Goal: Task Accomplishment & Management: Manage account settings

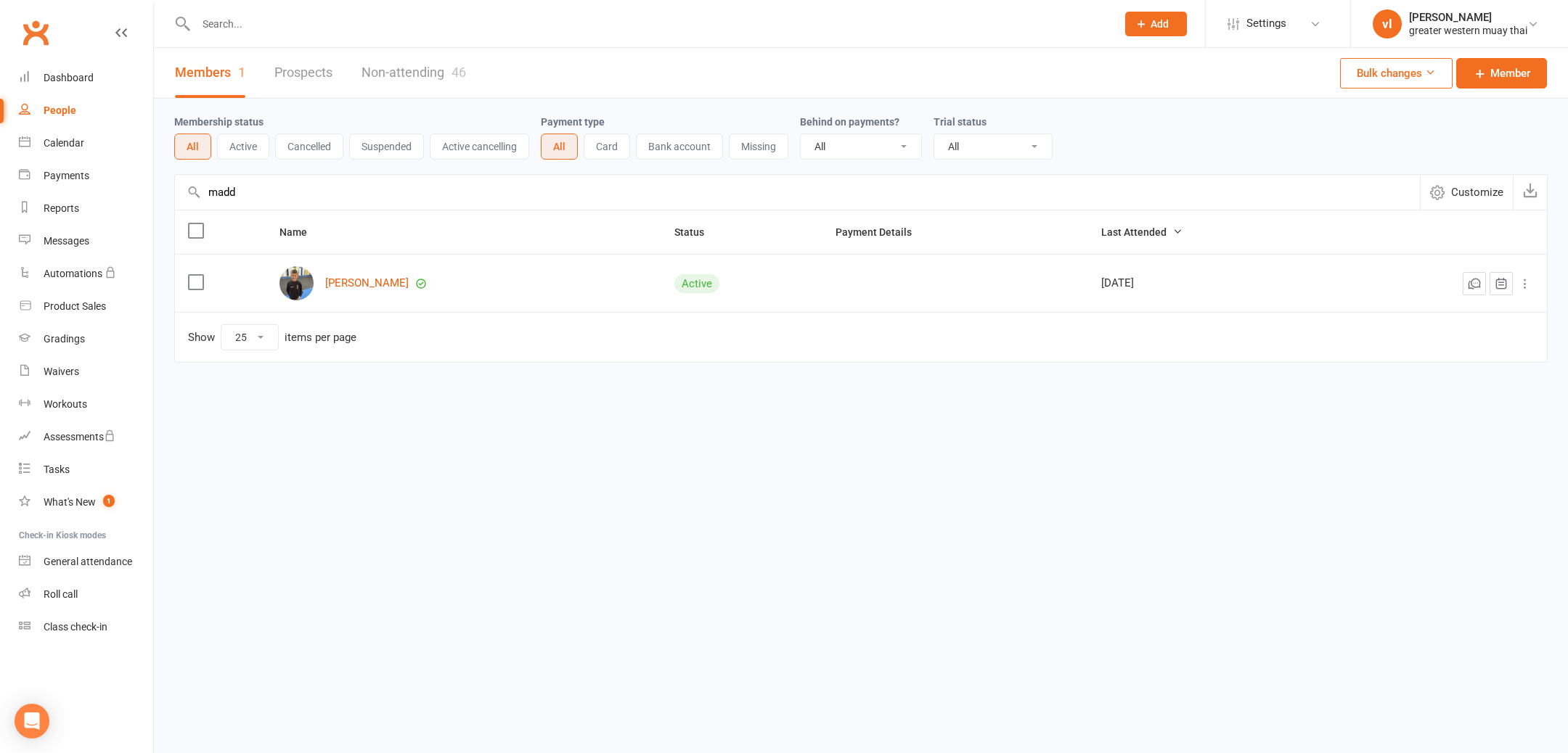
select select "25"
click at [50, 74] on div "Dashboard" at bounding box center [69, 78] width 50 height 12
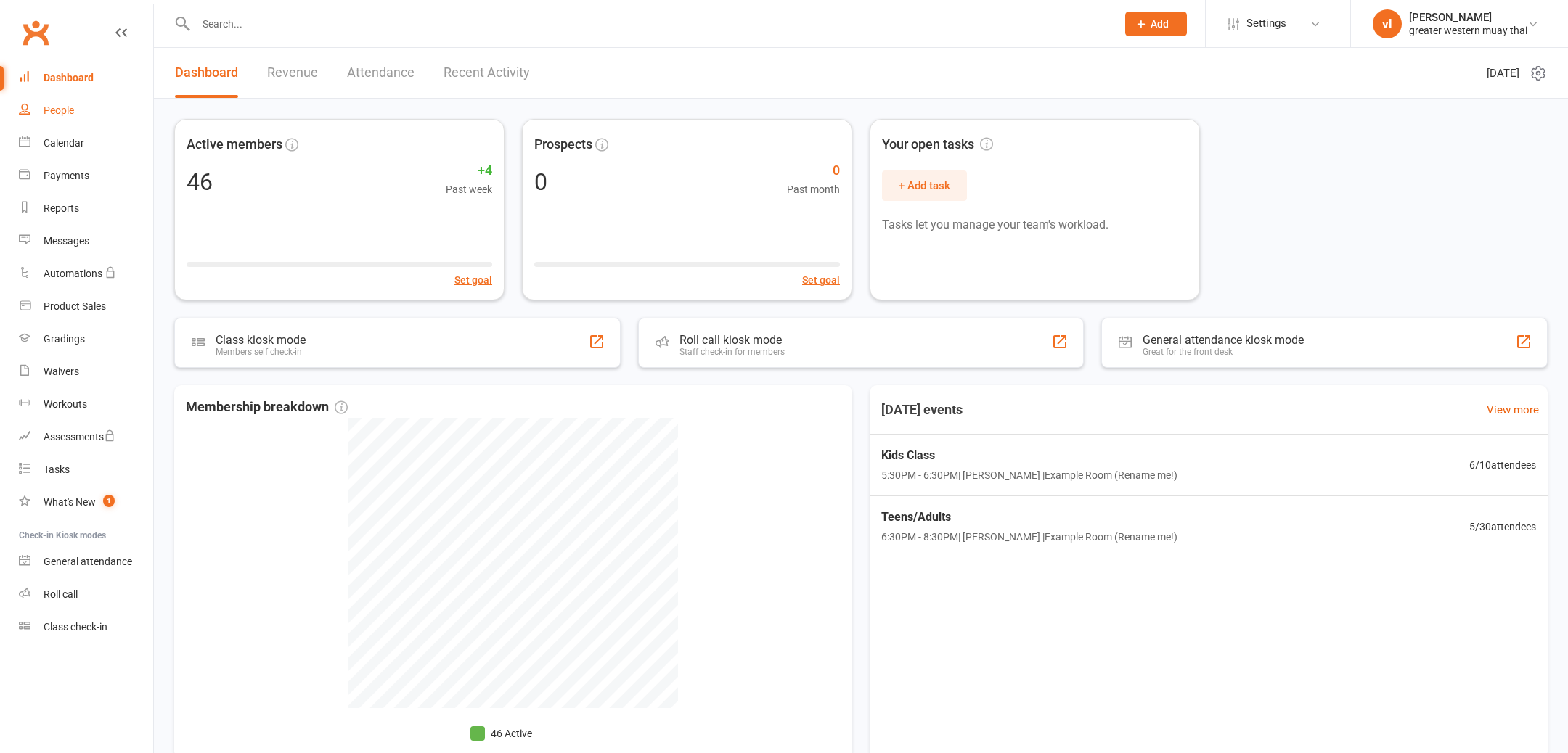
click at [70, 114] on div "People" at bounding box center [58, 110] width 30 height 12
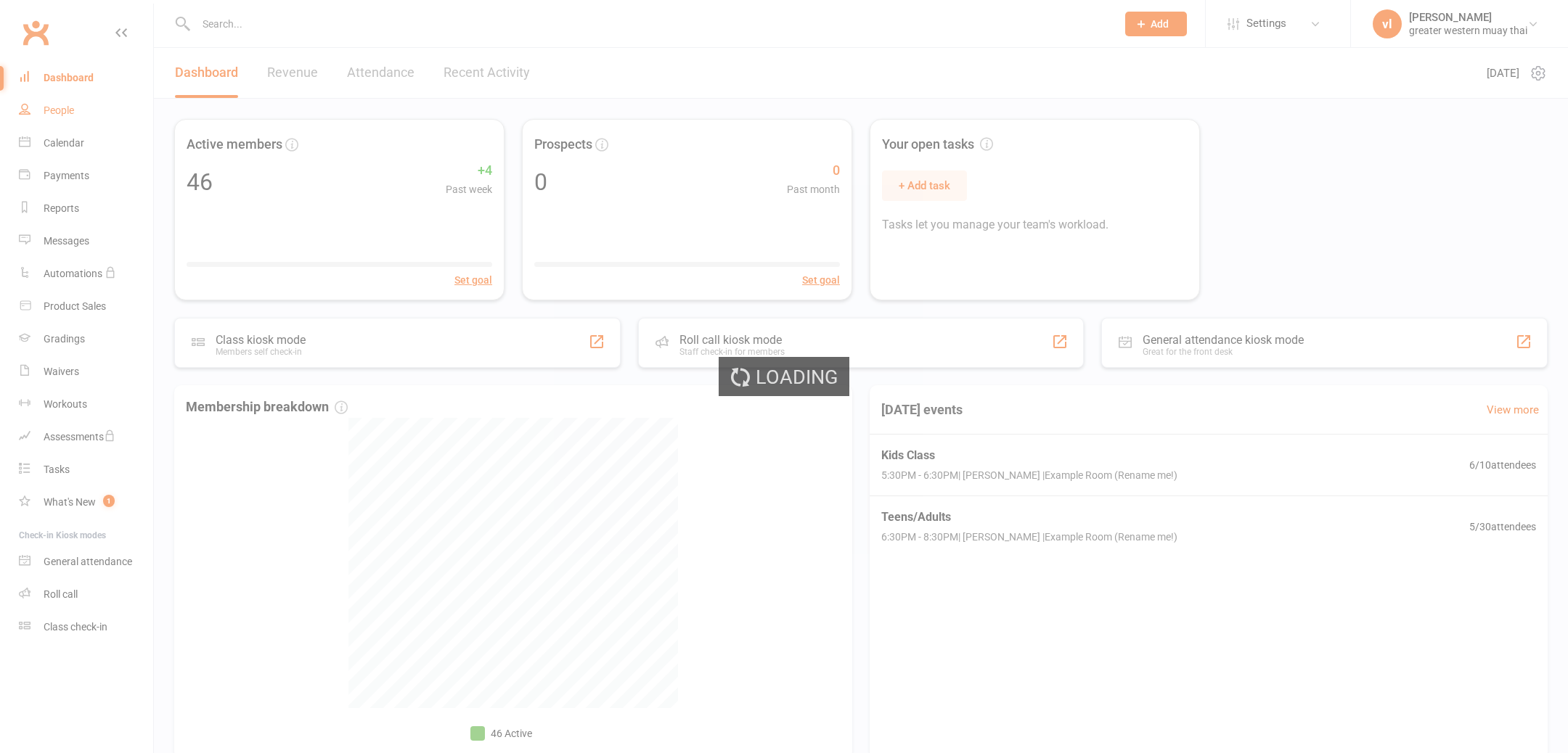
select select "25"
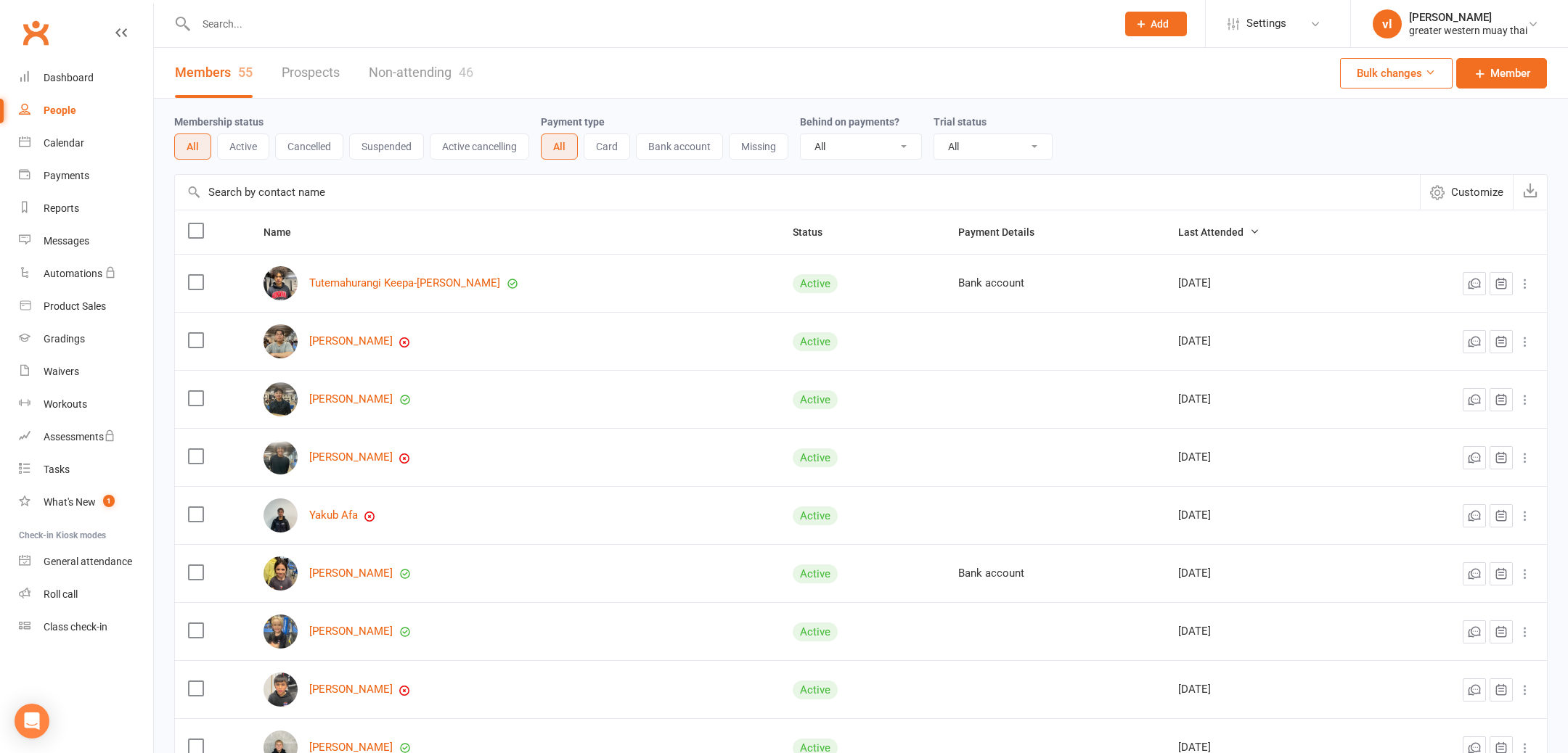
click at [301, 189] on input "text" at bounding box center [797, 192] width 1245 height 35
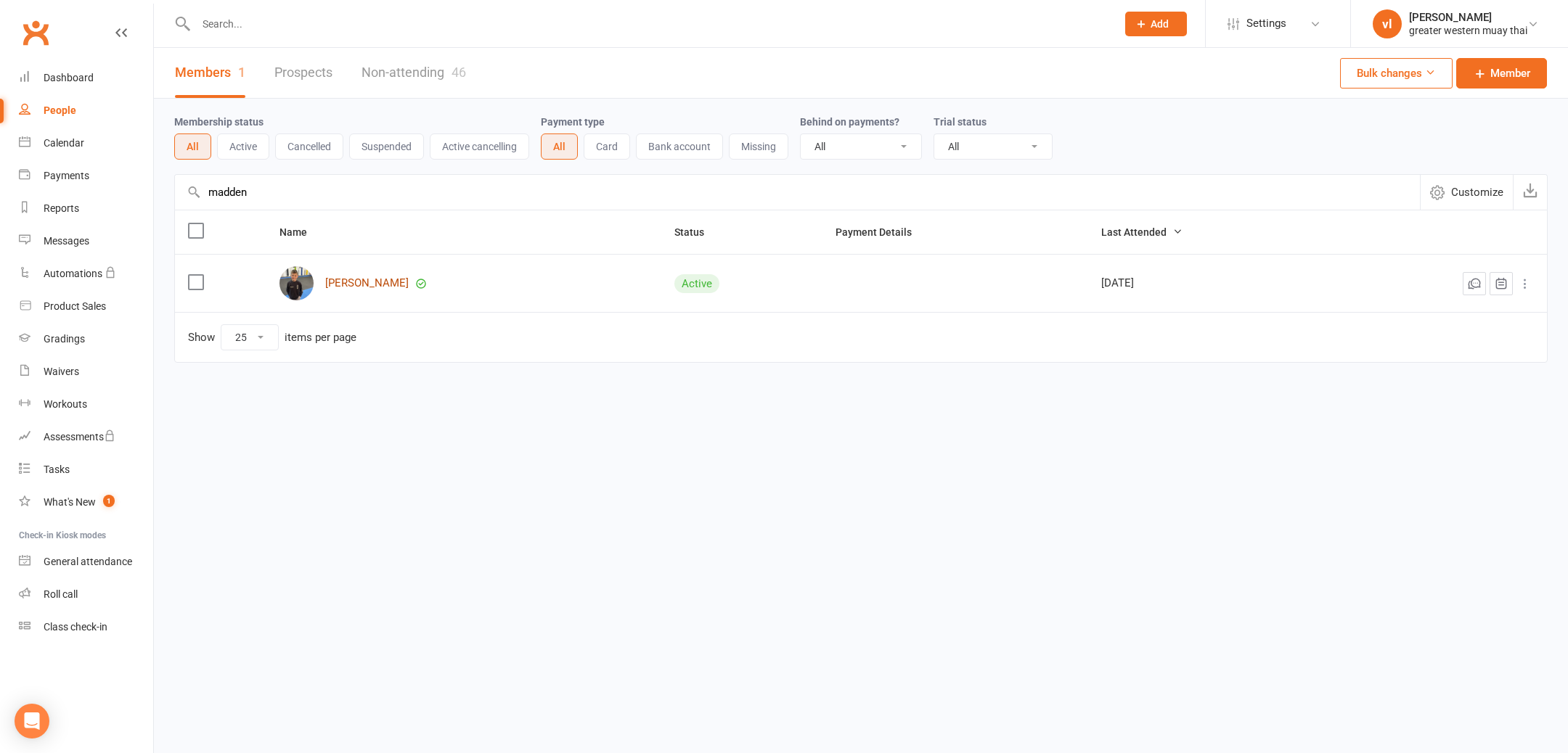
type input "madden"
click at [363, 284] on link "[PERSON_NAME]" at bounding box center [367, 283] width 84 height 13
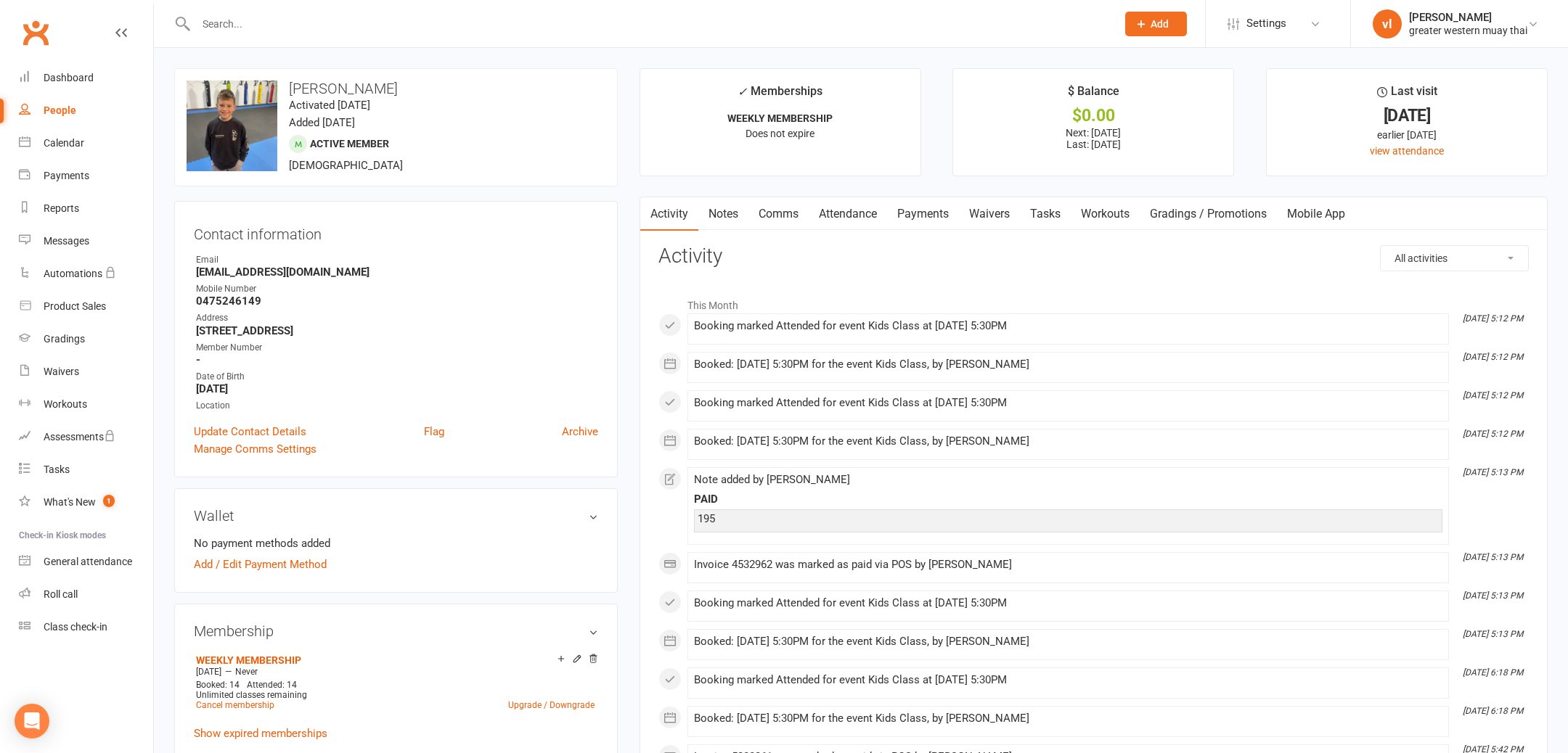
click at [928, 210] on link "Payments" at bounding box center [923, 214] width 72 height 33
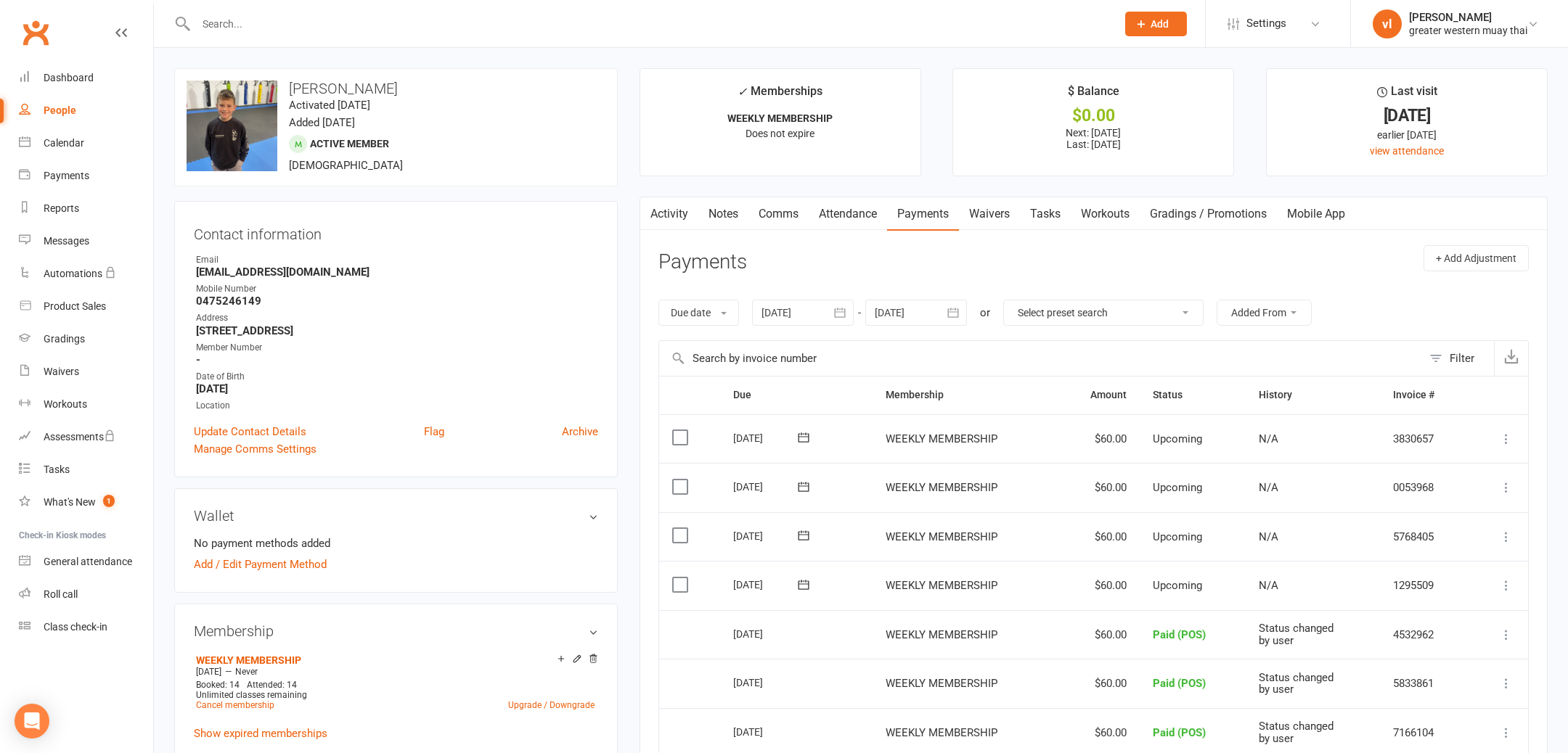
scroll to position [101, 0]
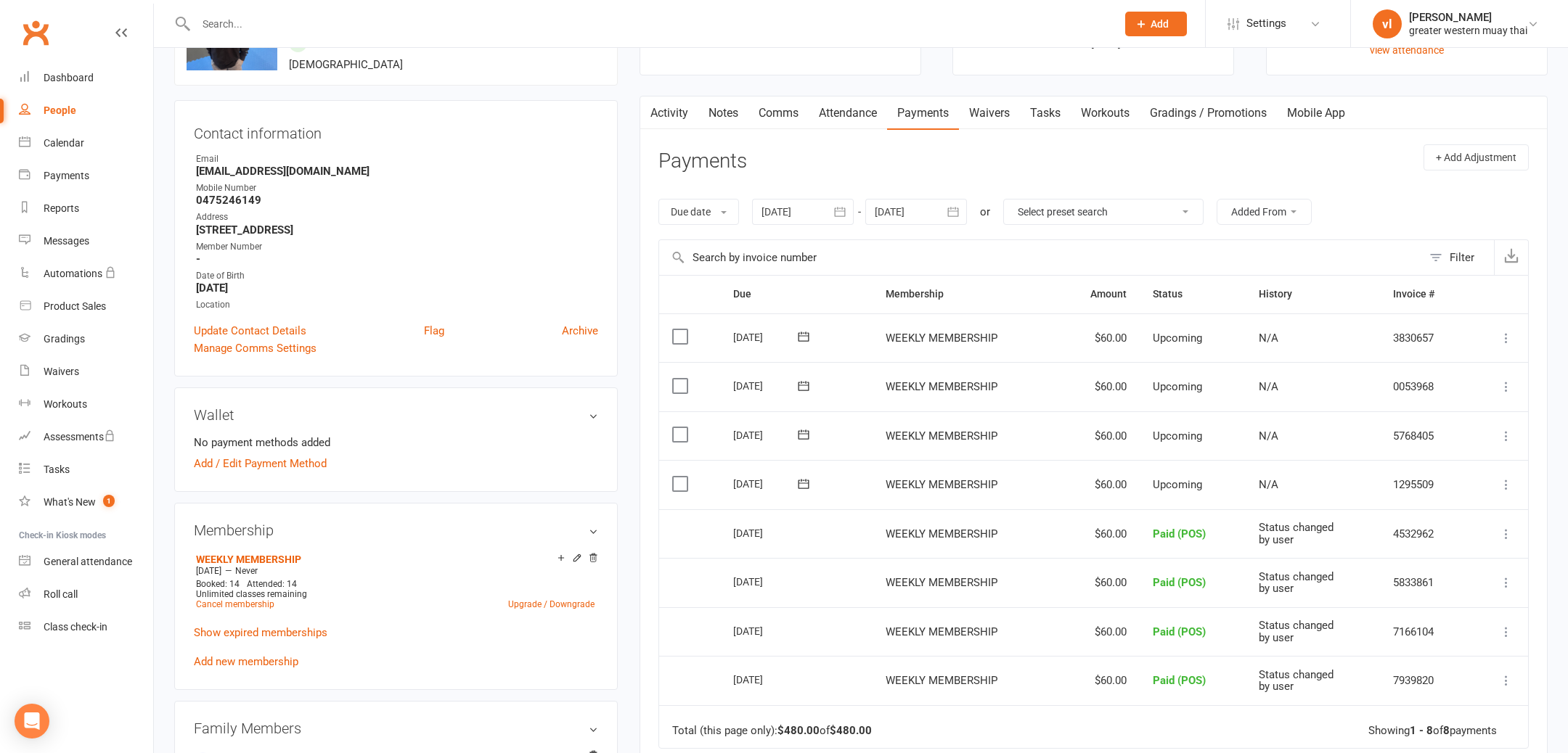
click at [687, 102] on link "Activity" at bounding box center [669, 112] width 58 height 33
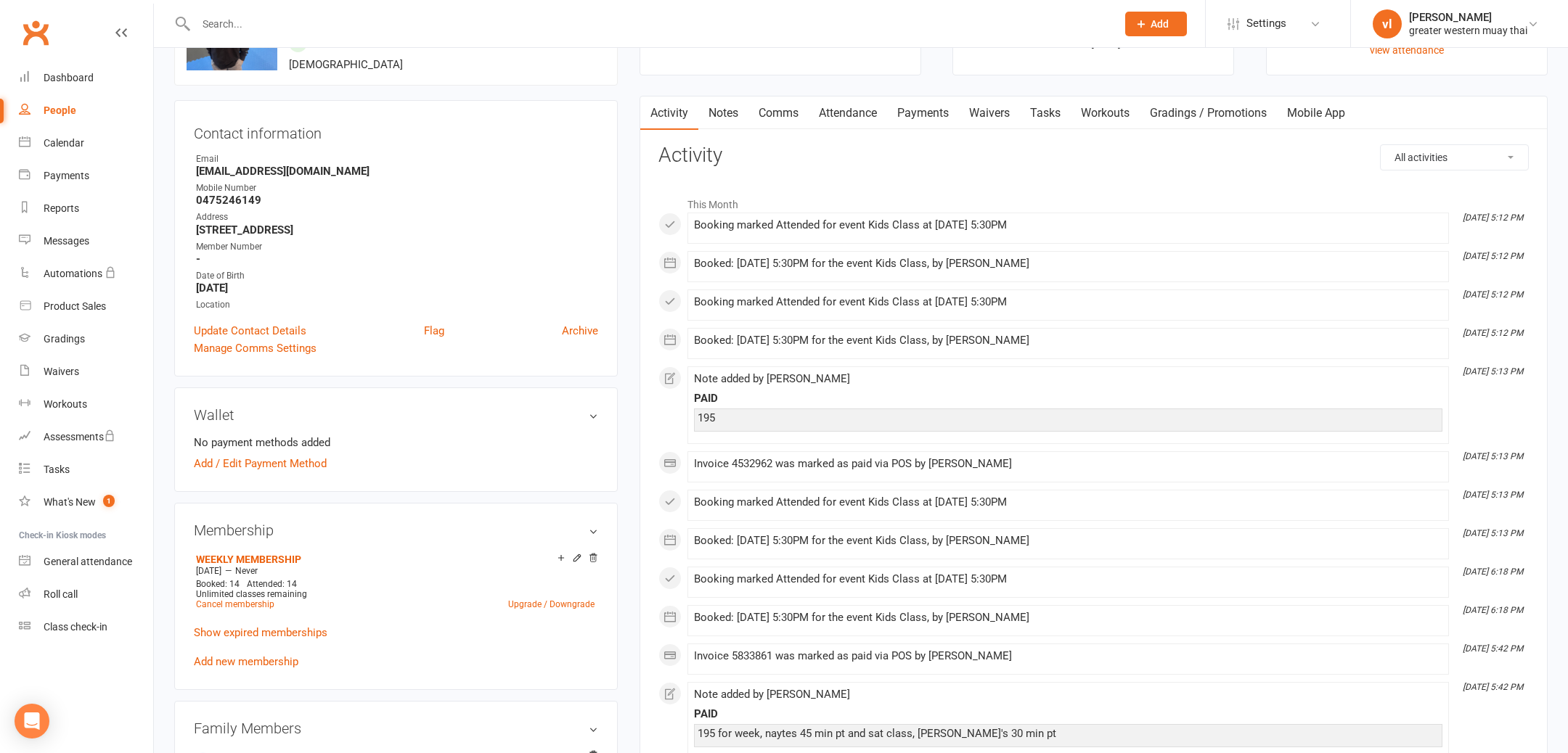
click at [842, 114] on link "Attendance" at bounding box center [848, 112] width 78 height 33
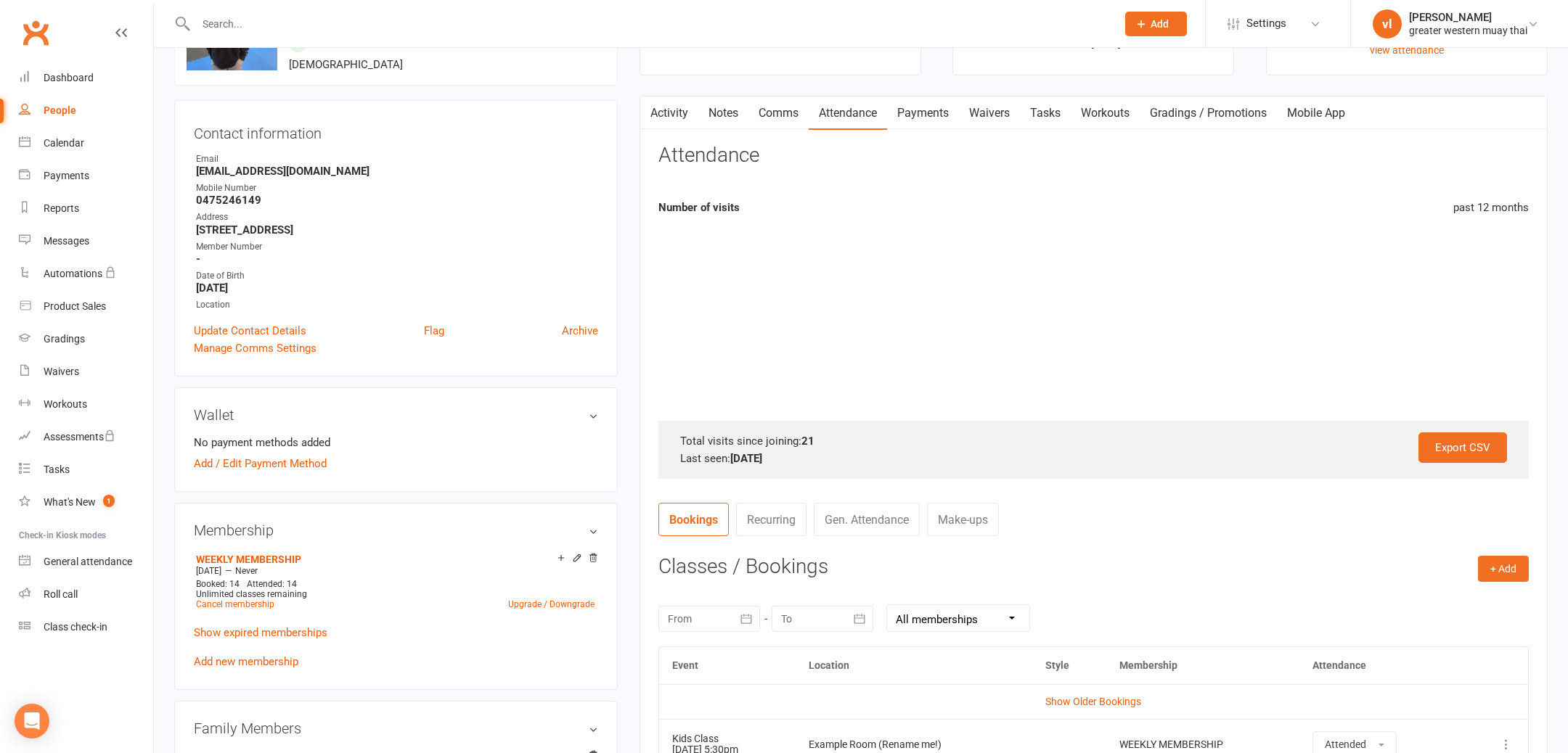
click at [938, 114] on link "Payments" at bounding box center [923, 112] width 72 height 33
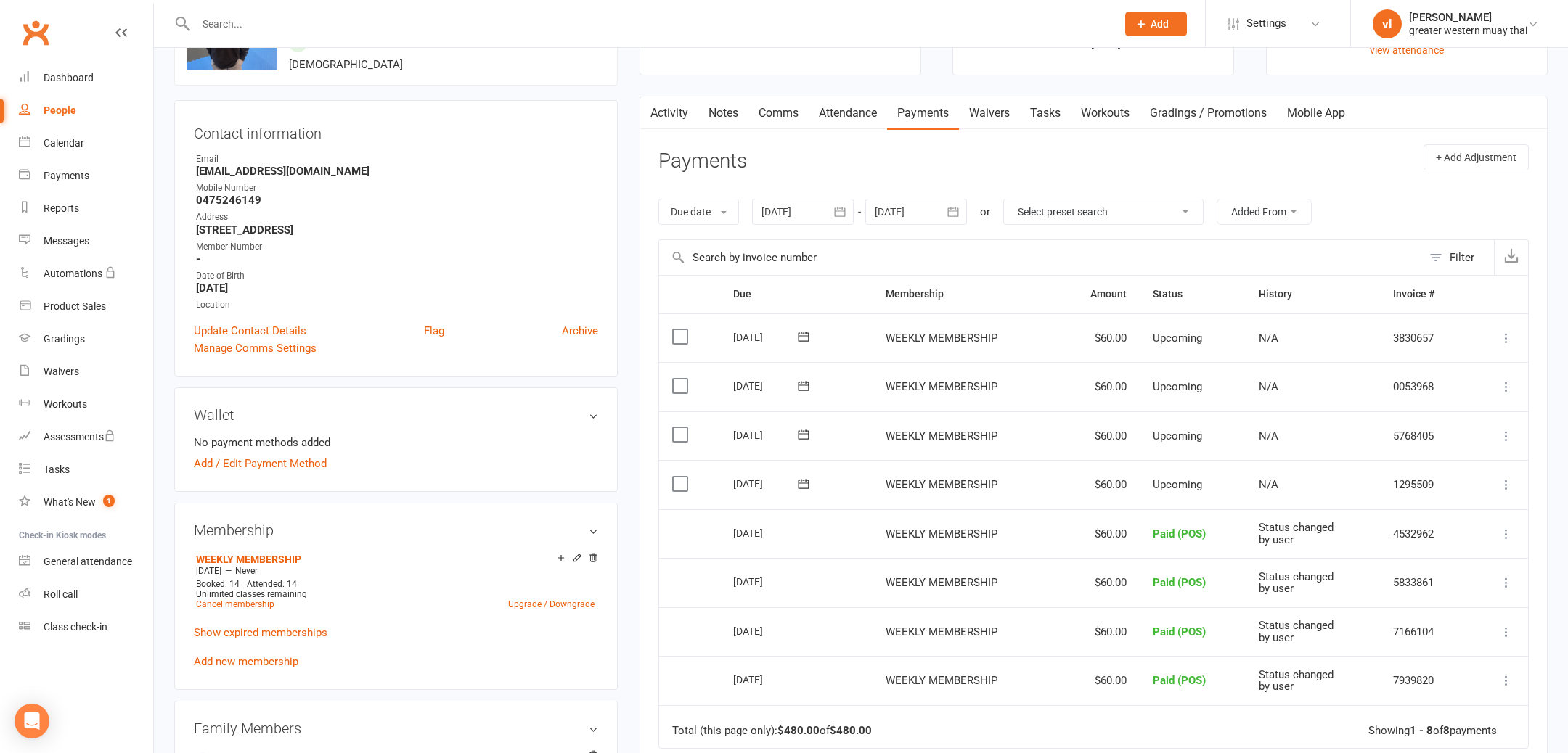
click at [679, 467] on td "Select this" at bounding box center [690, 484] width 61 height 50
click at [664, 482] on td "Select this" at bounding box center [690, 484] width 61 height 50
click at [675, 482] on label at bounding box center [682, 484] width 19 height 15
click at [675, 477] on input "checkbox" at bounding box center [677, 477] width 10 height 0
click at [1503, 483] on icon at bounding box center [1507, 485] width 15 height 15
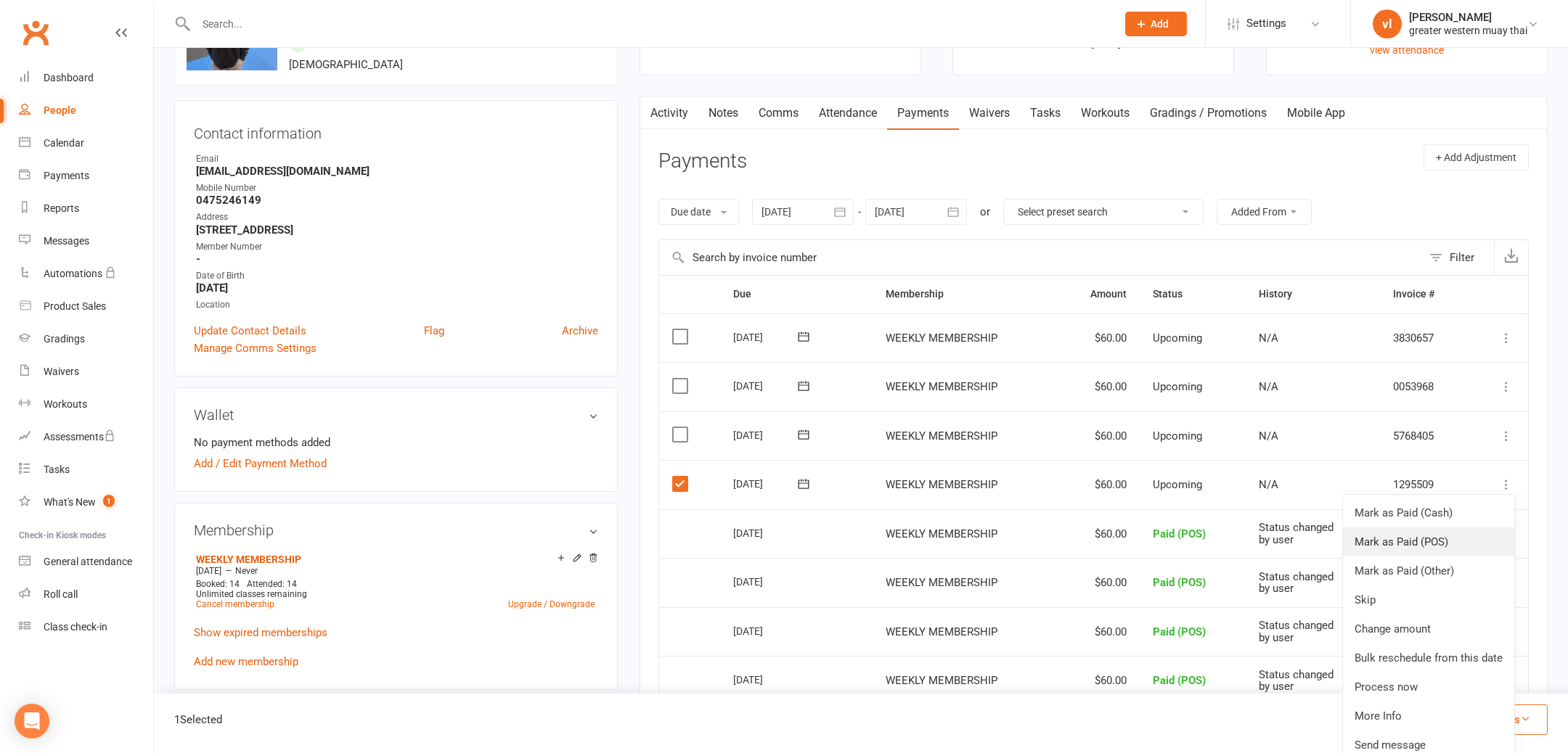
click at [1453, 542] on link "Mark as Paid (POS)" at bounding box center [1429, 541] width 172 height 29
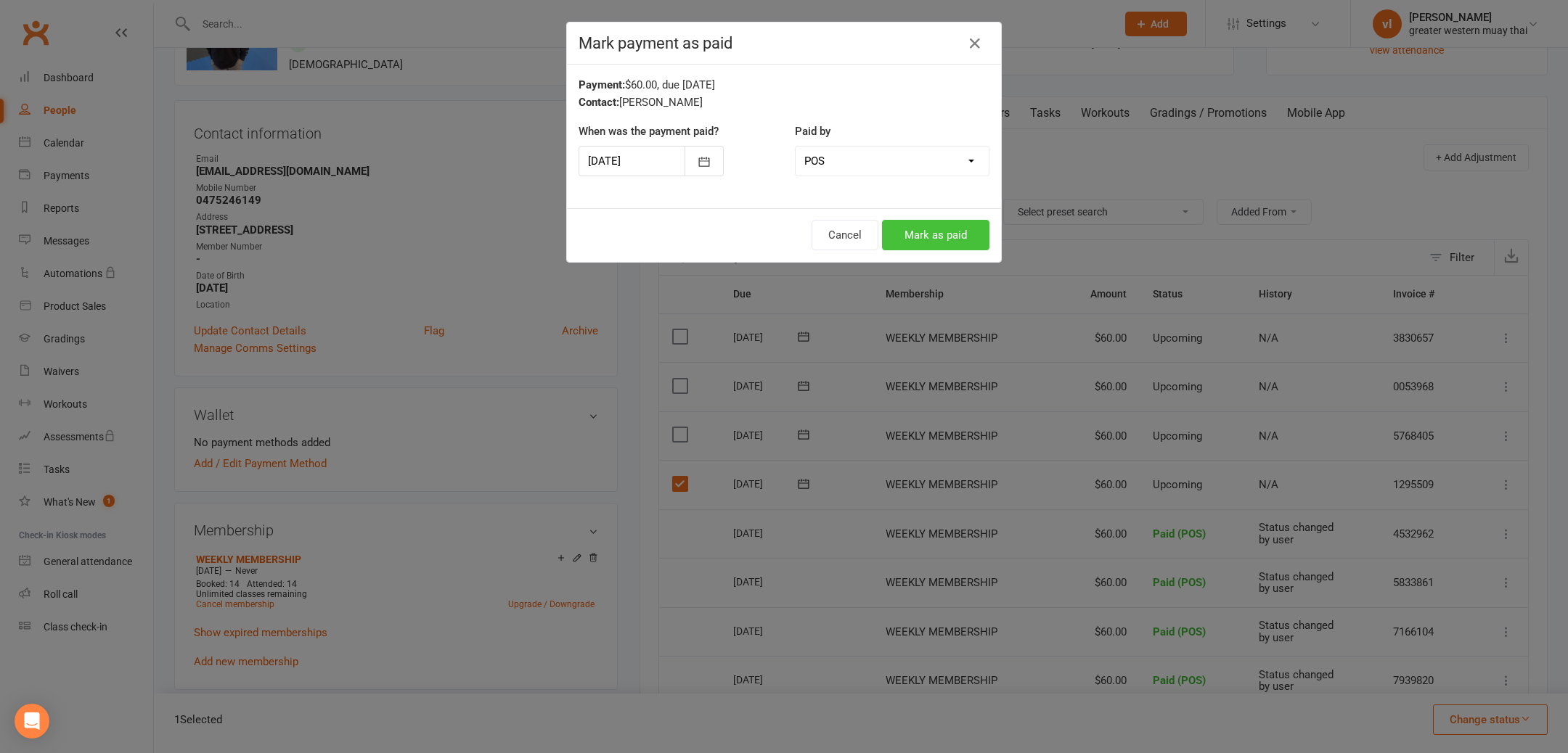
click at [917, 220] on button "Mark as paid" at bounding box center [935, 234] width 107 height 30
